Goal: Find specific page/section

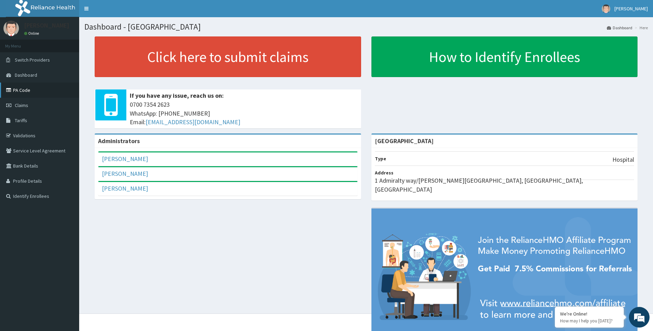
click at [57, 92] on link "PA Code" at bounding box center [39, 90] width 79 height 15
click at [39, 134] on link "Validations" at bounding box center [39, 135] width 79 height 15
click at [41, 87] on link "PA Code" at bounding box center [39, 90] width 79 height 15
